Goal: Transaction & Acquisition: Purchase product/service

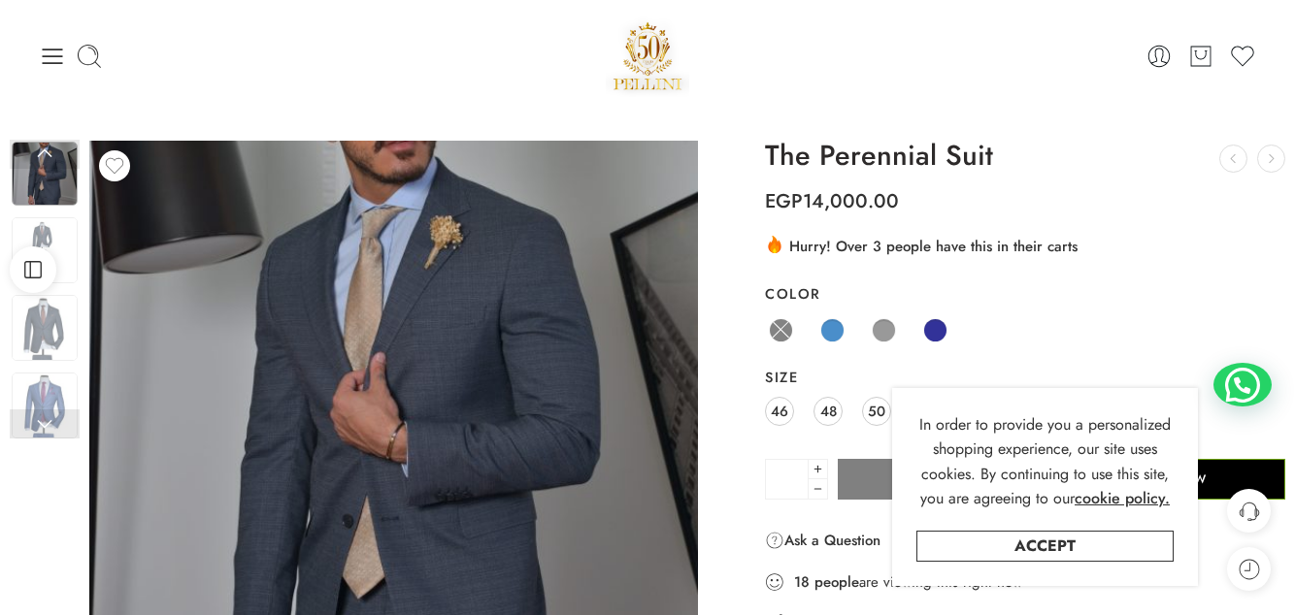
click at [1072, 542] on link "Accept" at bounding box center [1044, 546] width 257 height 31
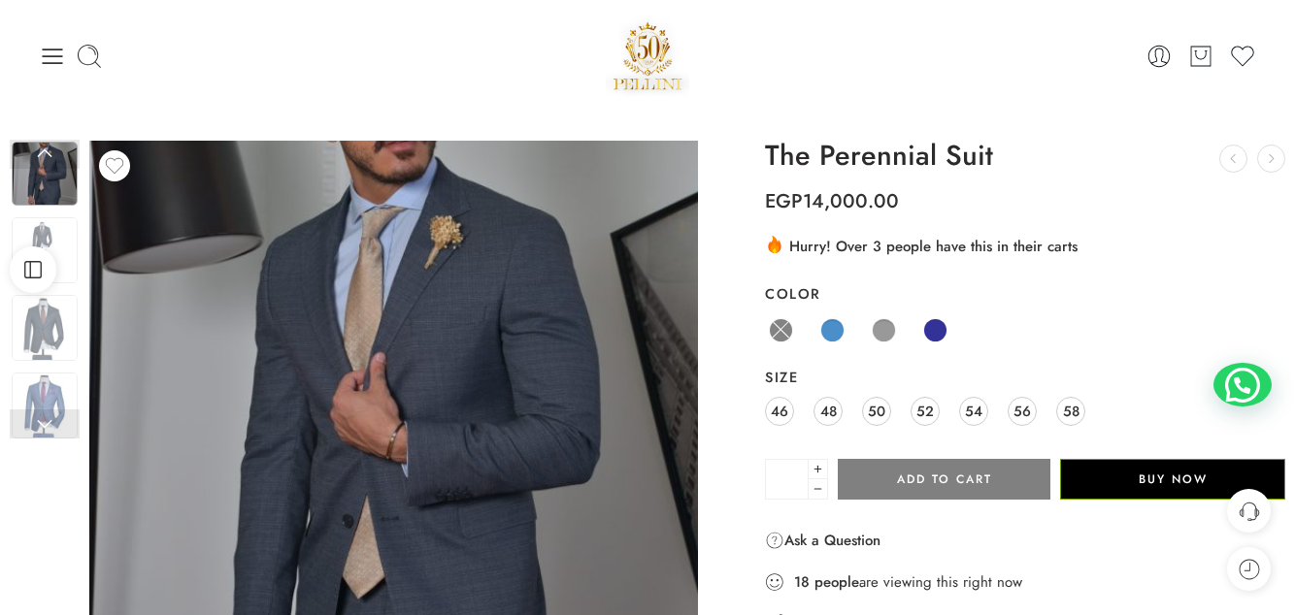
click at [768, 413] on link "46" at bounding box center [779, 411] width 29 height 29
